Goal: Task Accomplishment & Management: Manage account settings

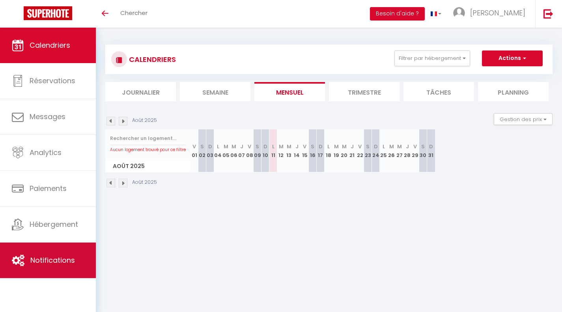
click at [81, 252] on link "Notifications" at bounding box center [48, 261] width 96 height 36
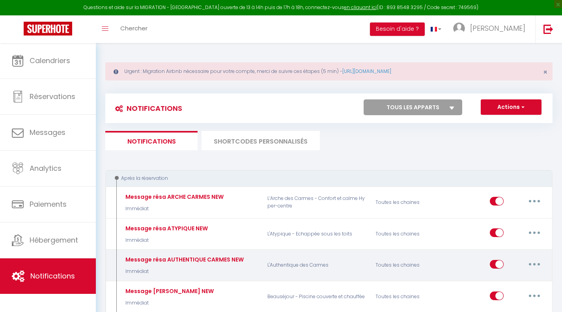
select select
checkbox input "false"
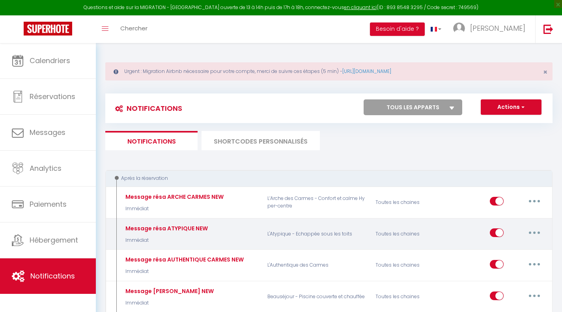
select select
checkbox input "false"
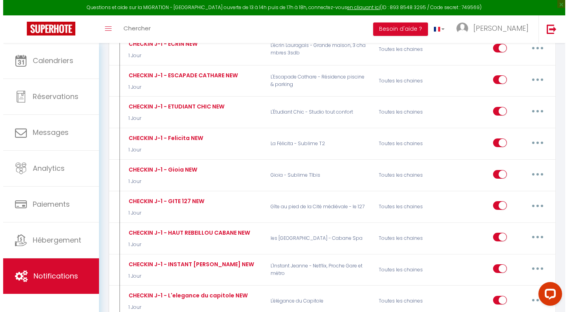
scroll to position [2190, 0]
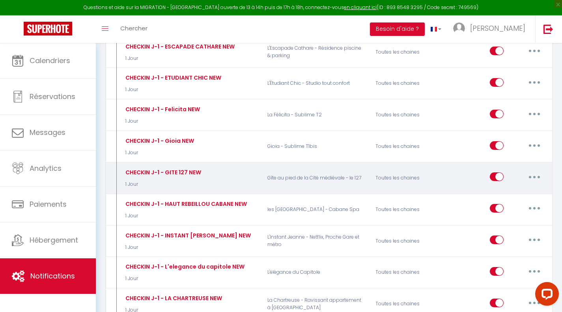
click at [532, 171] on button "button" at bounding box center [535, 177] width 22 height 13
click at [509, 188] on link "Editer" at bounding box center [514, 194] width 58 height 13
type input "CHECKIN J-1 - GITE 127 NEW"
select select "1 Jour"
select select "if_booking_is_paid"
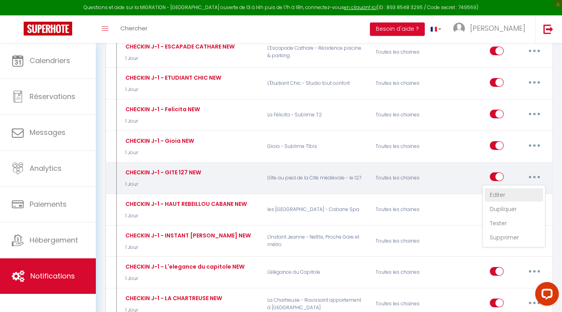
checkbox input "true"
checkbox input "false"
radio input "true"
type input "Guide de bienvenue"
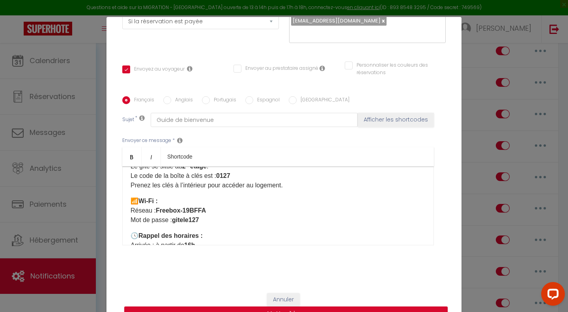
scroll to position [105, 0]
drag, startPoint x: 204, startPoint y: 209, endPoint x: 154, endPoint y: 210, distance: 50.2
click at [154, 210] on p "📶 Wi-Fi : Réseau : Freebox-19BFFA Mot de passe : gitele127" at bounding box center [278, 210] width 295 height 28
click at [156, 210] on strong "Freebox-19BFFA" at bounding box center [181, 209] width 50 height 7
click at [181, 219] on strong "gitele127" at bounding box center [185, 219] width 27 height 7
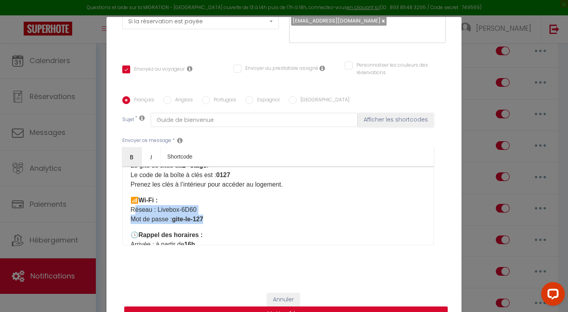
drag, startPoint x: 215, startPoint y: 218, endPoint x: 125, endPoint y: 208, distance: 90.1
click at [125, 208] on div "Bonjour, Nous espérons que vous avez fait bon voyage ! Voici toutes les informa…" at bounding box center [278, 206] width 312 height 79
copy p "Réseau : Livebox-6D60 Mot de passe : gite-le-127"
click at [174, 98] on label "Anglais" at bounding box center [182, 100] width 22 height 9
click at [171, 98] on input "Anglais" at bounding box center [167, 100] width 8 height 8
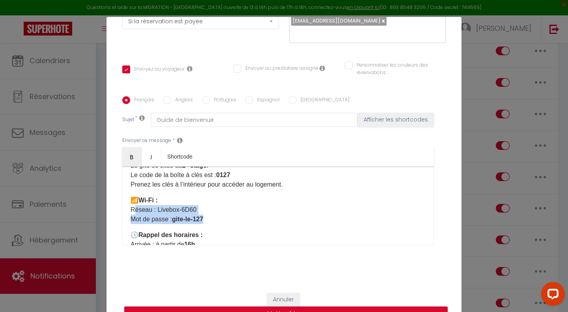
radio input "true"
checkbox input "true"
checkbox input "false"
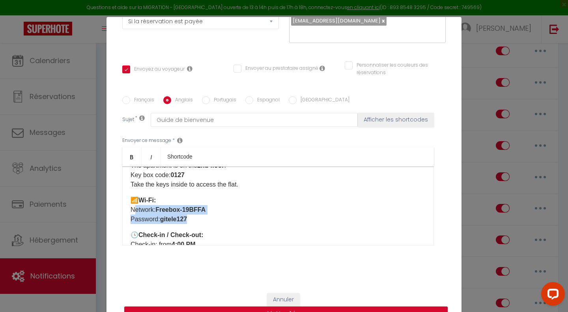
drag, startPoint x: 189, startPoint y: 219, endPoint x: 125, endPoint y: 210, distance: 64.9
click at [125, 210] on div "Hello, We hope you had a pleasant trip! Here is all the information you need to…" at bounding box center [278, 206] width 312 height 79
click at [223, 100] on label "Portugais" at bounding box center [223, 100] width 26 height 9
click at [210, 100] on input "Portugais" at bounding box center [206, 100] width 8 height 8
radio input "true"
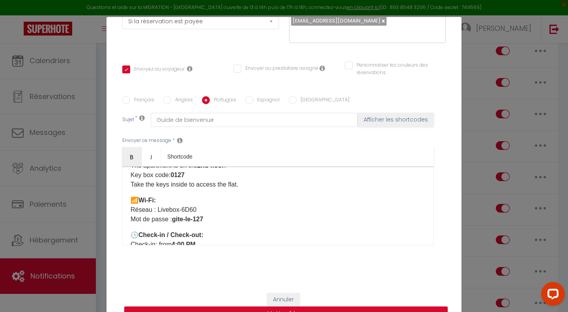
checkbox input "true"
checkbox input "false"
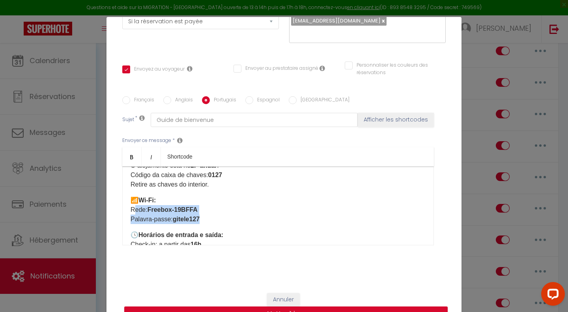
drag, startPoint x: 201, startPoint y: 222, endPoint x: 112, endPoint y: 207, distance: 90.5
click at [112, 207] on div "Titre * CHECKIN J-1 - GITE 127 NEW Pour cet hébergement Sélectionner les héberg…" at bounding box center [284, 97] width 355 height 378
click at [265, 99] on label "Espagnol" at bounding box center [266, 100] width 26 height 9
click at [253, 99] on input "Espagnol" at bounding box center [250, 100] width 8 height 8
radio input "true"
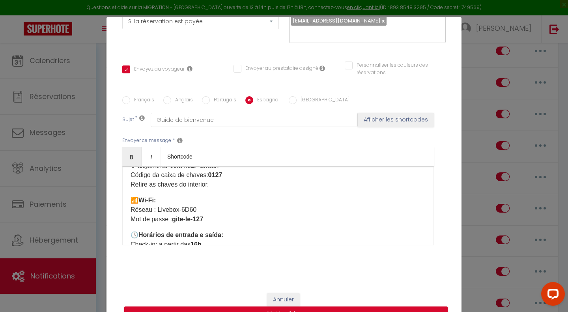
checkbox input "true"
checkbox input "false"
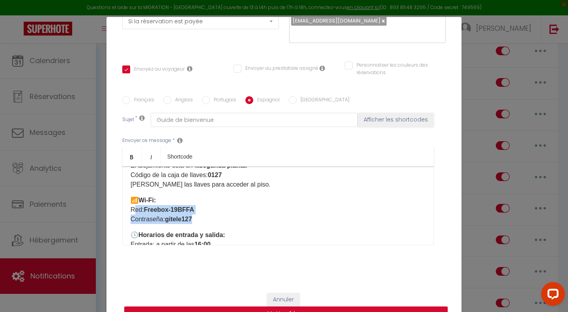
drag, startPoint x: 190, startPoint y: 219, endPoint x: 127, endPoint y: 212, distance: 63.6
click at [127, 212] on div "Hola, ¡Esperamos que hayas tenido un buen viaje! Aquí tienes toda la informació…" at bounding box center [278, 206] width 312 height 79
click at [297, 97] on label "[GEOGRAPHIC_DATA]" at bounding box center [323, 100] width 53 height 9
click at [294, 97] on input "[GEOGRAPHIC_DATA]" at bounding box center [293, 100] width 8 height 8
radio input "true"
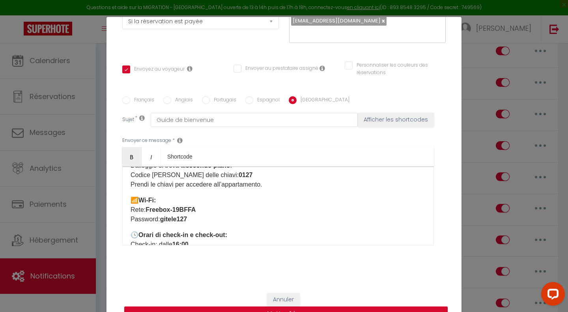
checkbox input "true"
checkbox input "false"
drag, startPoint x: 192, startPoint y: 216, endPoint x: 128, endPoint y: 208, distance: 64.5
click at [131, 208] on p "📶 Wi-Fi: Rete: Freebox-19BFFA Password: gitele127" at bounding box center [278, 210] width 295 height 28
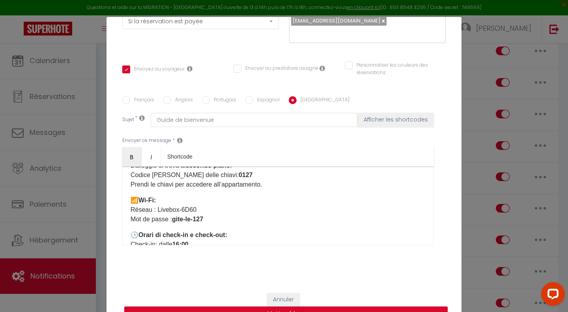
scroll to position [34, 0]
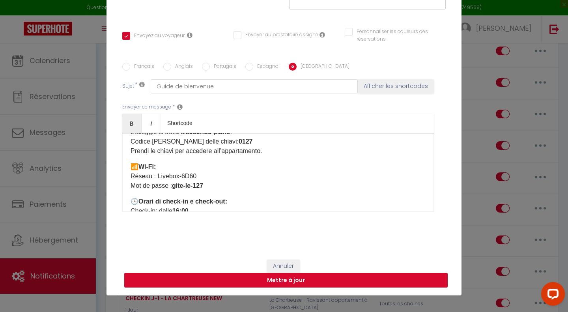
click at [279, 285] on button "Mettre à jour" at bounding box center [286, 280] width 324 height 15
checkbox input "true"
checkbox input "false"
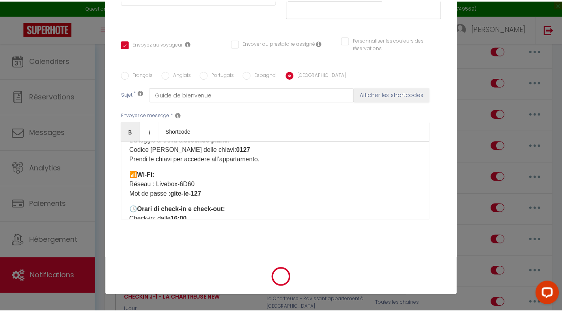
scroll to position [131, 0]
